Goal: Information Seeking & Learning: Check status

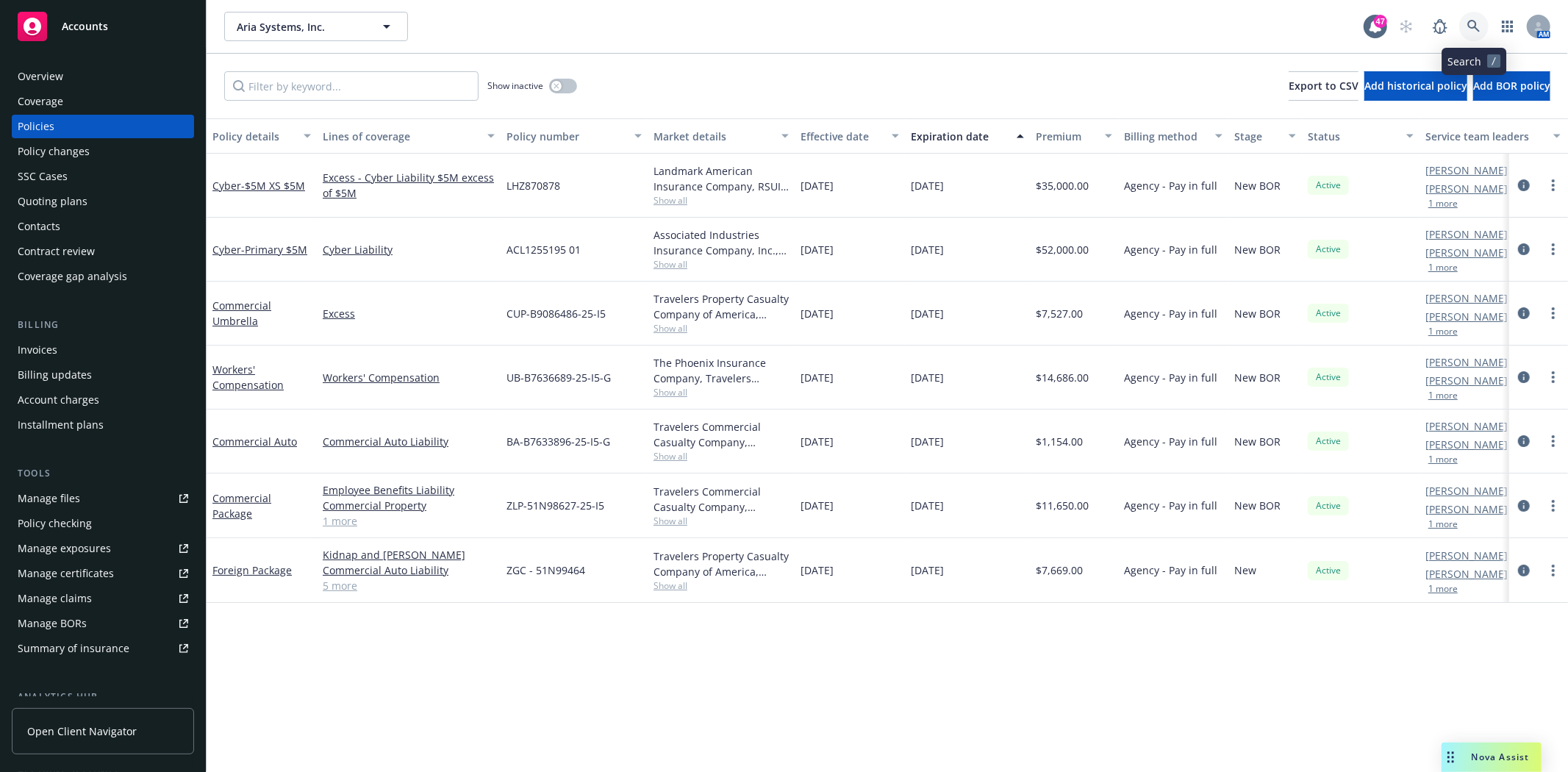
click at [1475, 25] on icon at bounding box center [1473, 25] width 13 height 13
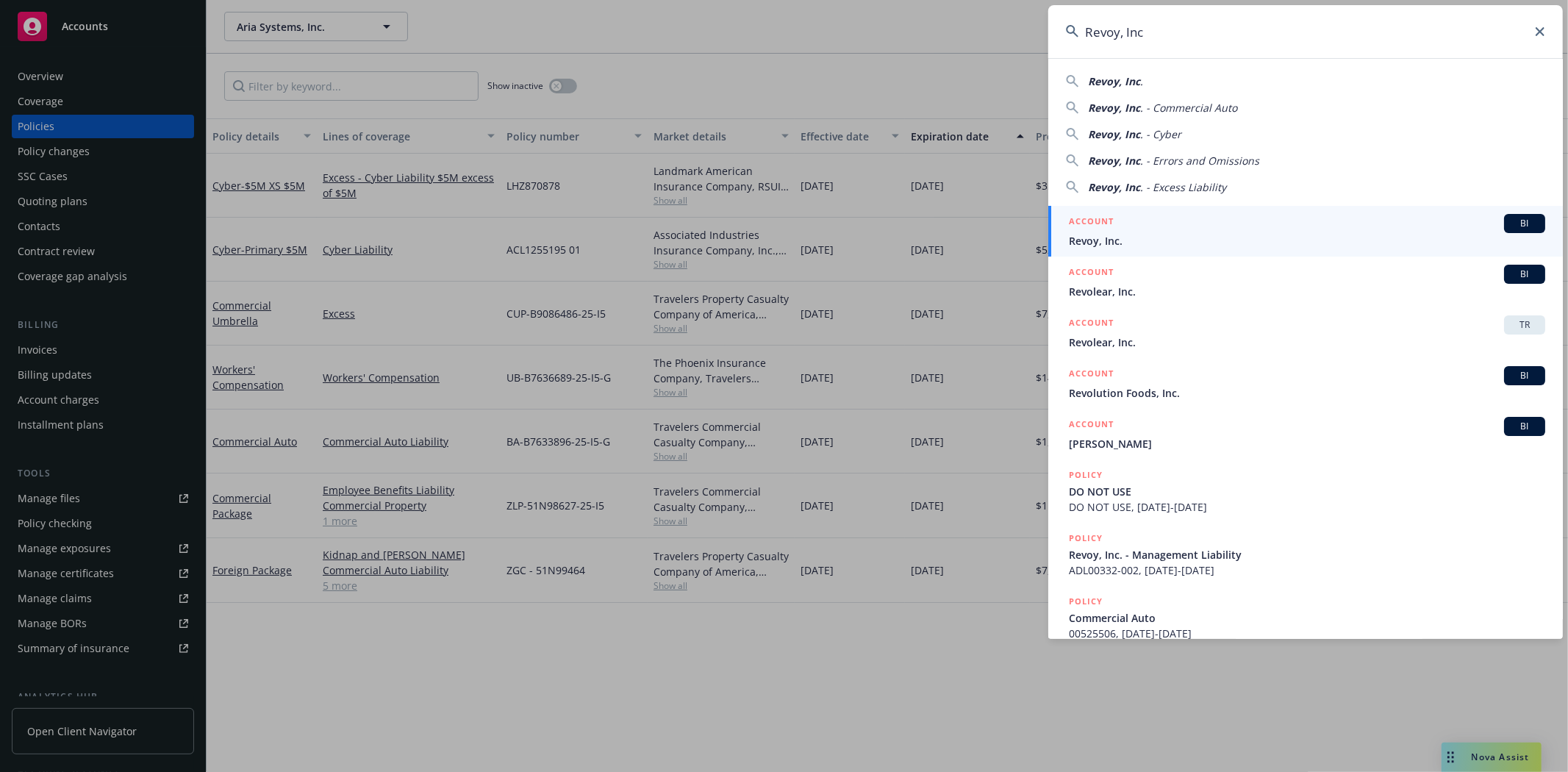
type input "Revoy, Inc"
click at [1096, 236] on span "Revoy, Inc." at bounding box center [1307, 240] width 476 height 15
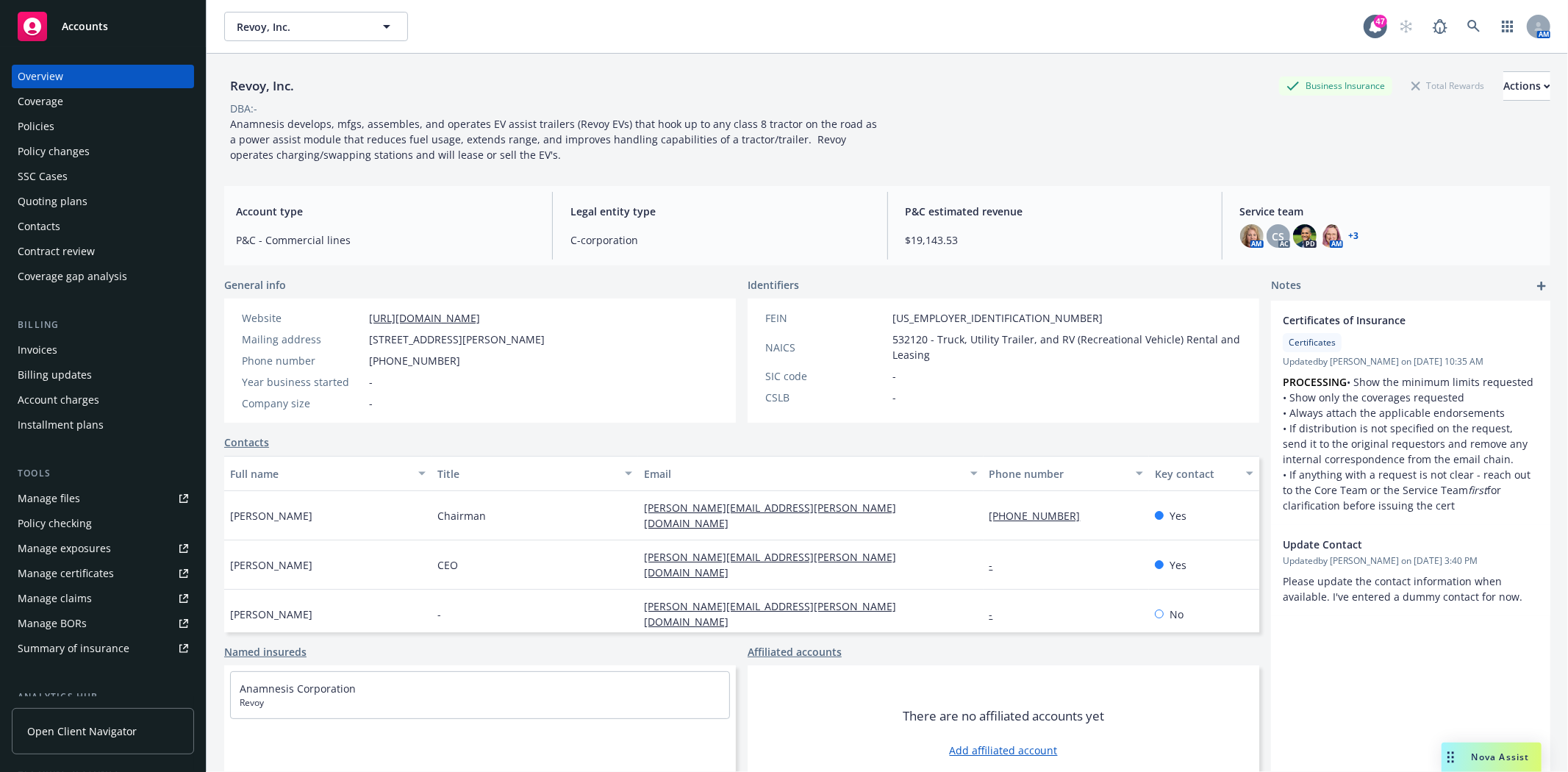
click at [42, 128] on div "Policies" at bounding box center [36, 127] width 37 height 24
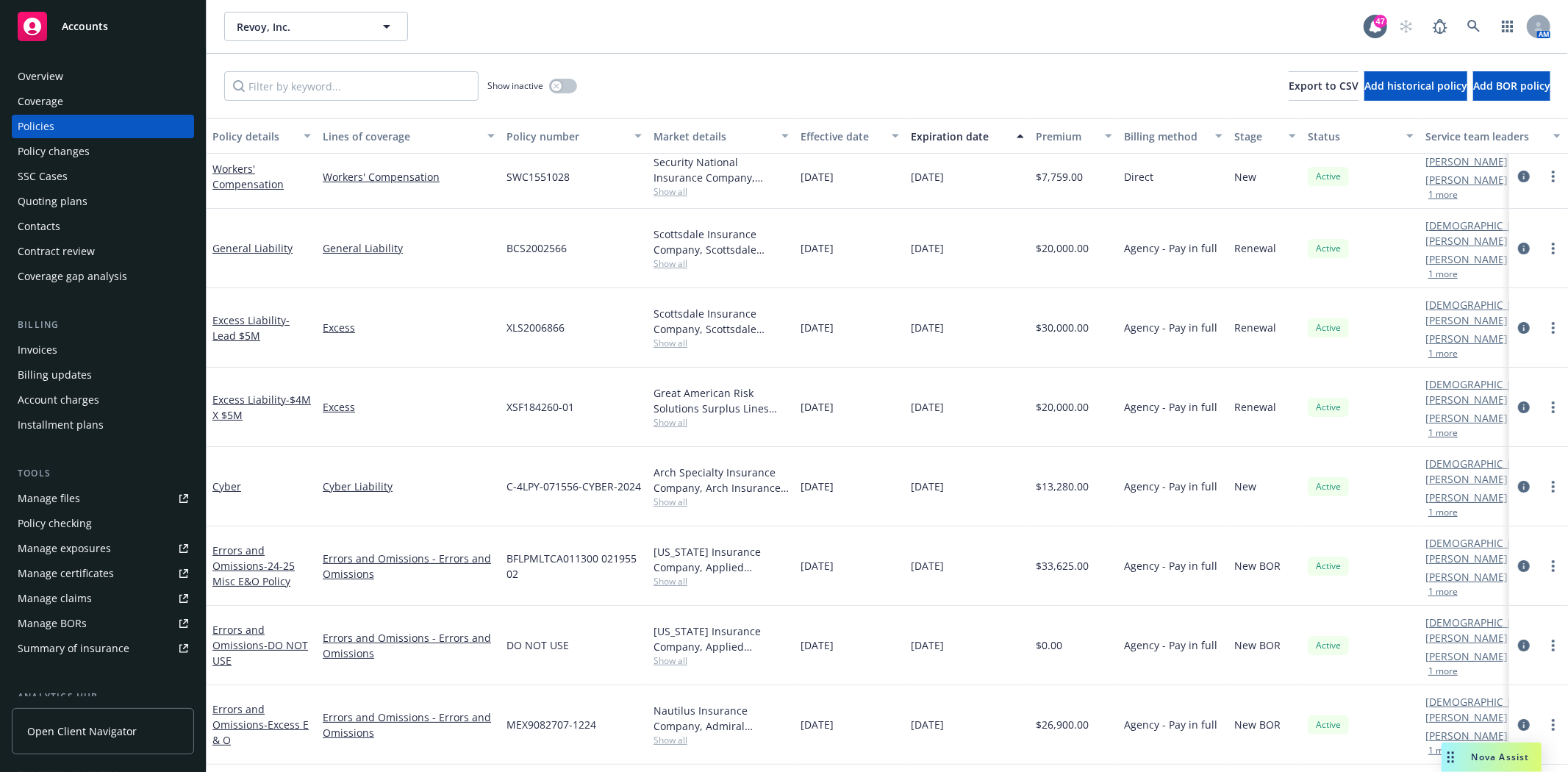
scroll to position [37, 0]
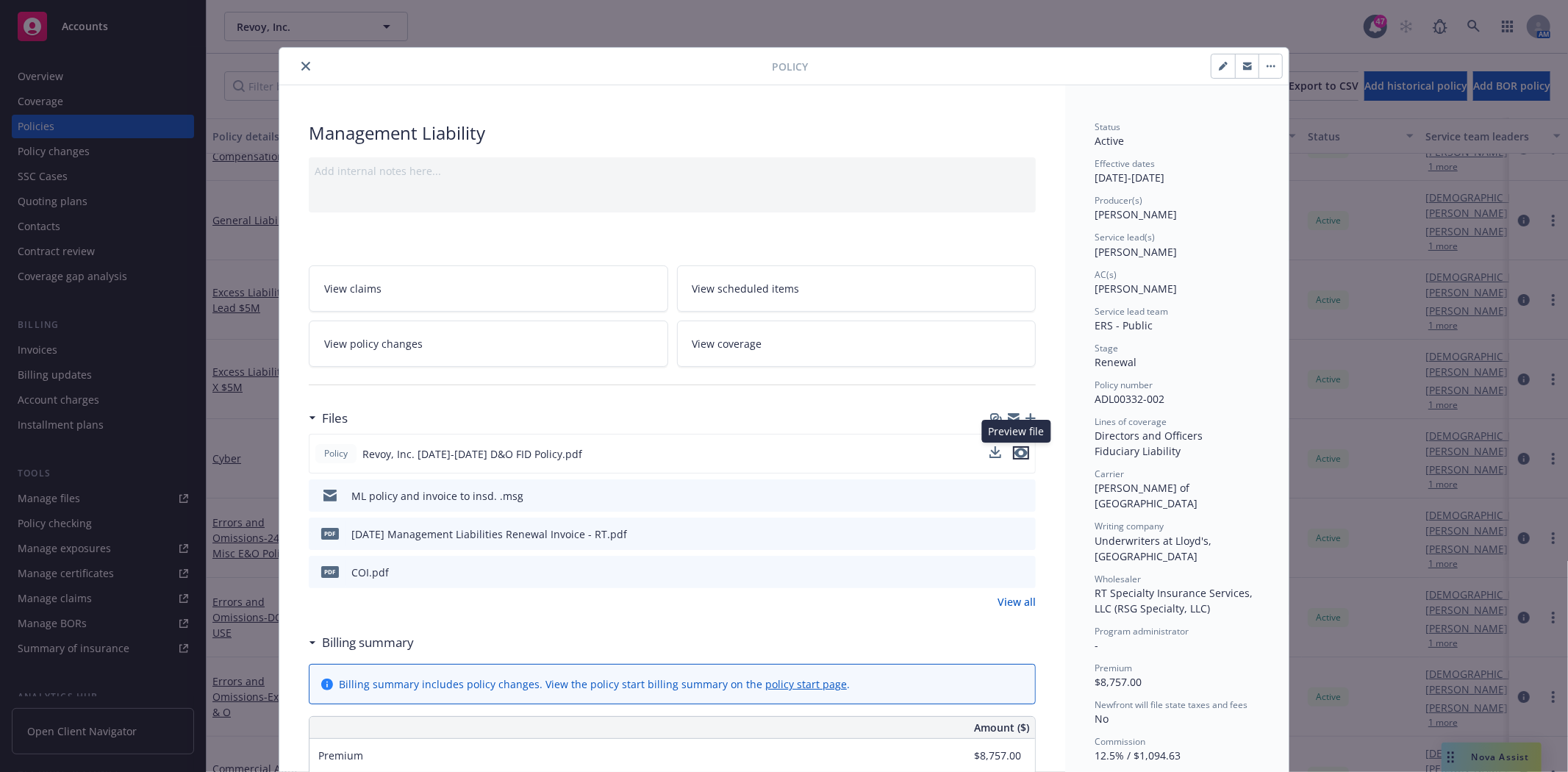
click at [1017, 452] on icon "preview file" at bounding box center [1021, 453] width 14 height 10
